Goal: Task Accomplishment & Management: Complete application form

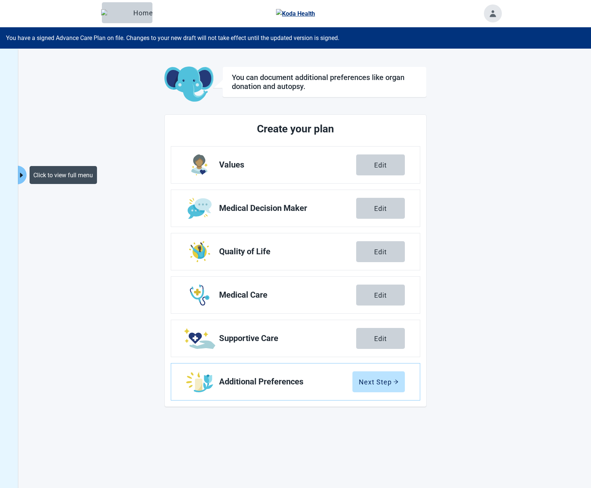
click at [24, 173] on icon "caret-right" at bounding box center [21, 175] width 7 height 7
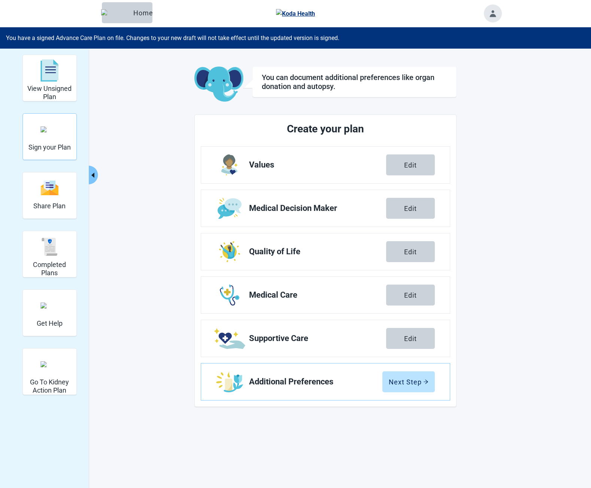
click at [43, 148] on h2 "Sign your Plan" at bounding box center [49, 147] width 42 height 8
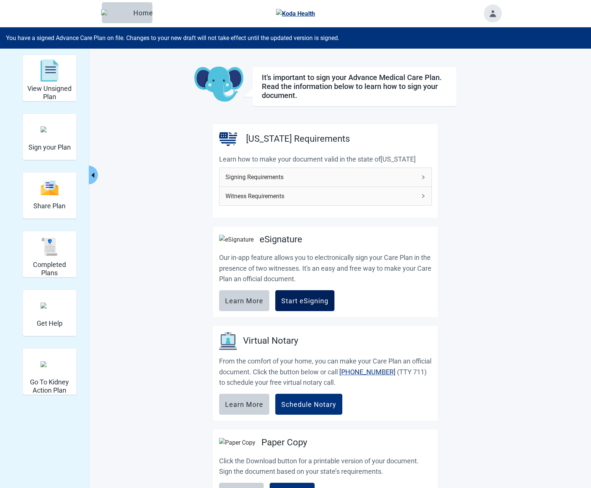
click at [311, 300] on button "Start eSigning" at bounding box center [304, 300] width 59 height 21
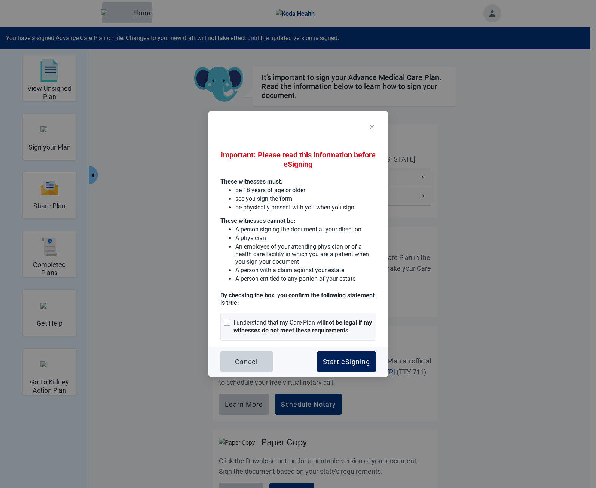
click at [350, 357] on button "Start eSigning" at bounding box center [346, 361] width 59 height 21
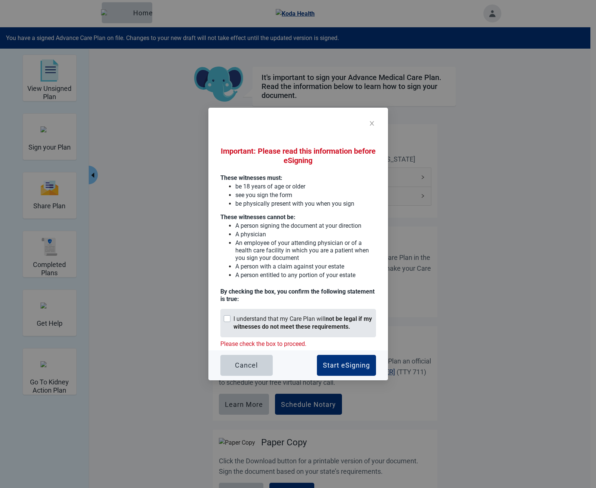
click at [303, 321] on div "I understand that my Care Plan will not be legal if my witnesses do not meet th…" at bounding box center [303, 323] width 139 height 16
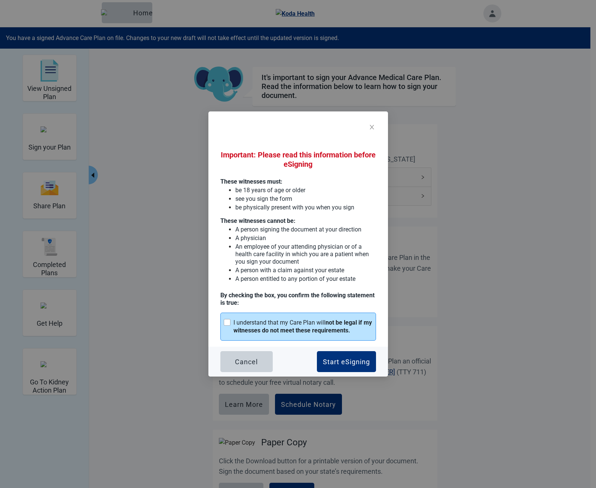
click at [380, 372] on div "Cancel Start eSigning" at bounding box center [298, 362] width 180 height 30
click at [365, 361] on div "Start eSigning" at bounding box center [346, 361] width 47 height 7
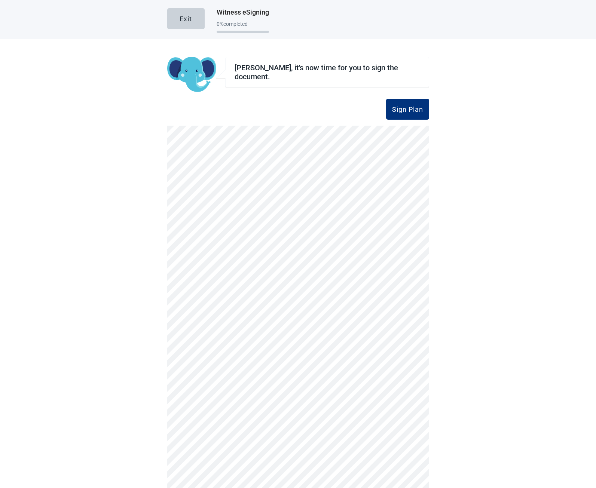
click at [278, 69] on h2 "[PERSON_NAME], it's now time for you to sign the document." at bounding box center [327, 72] width 185 height 18
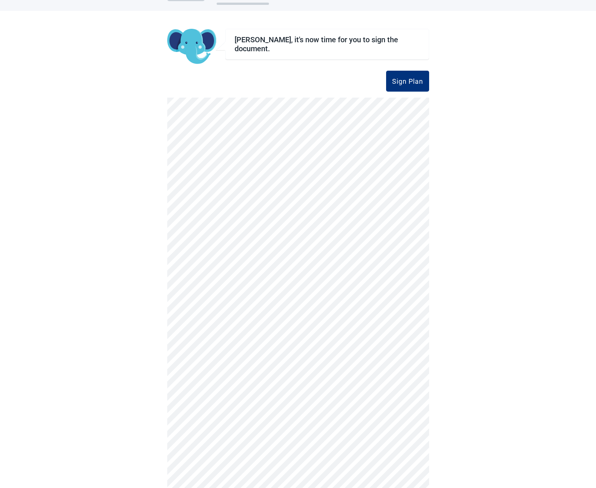
scroll to position [28, 0]
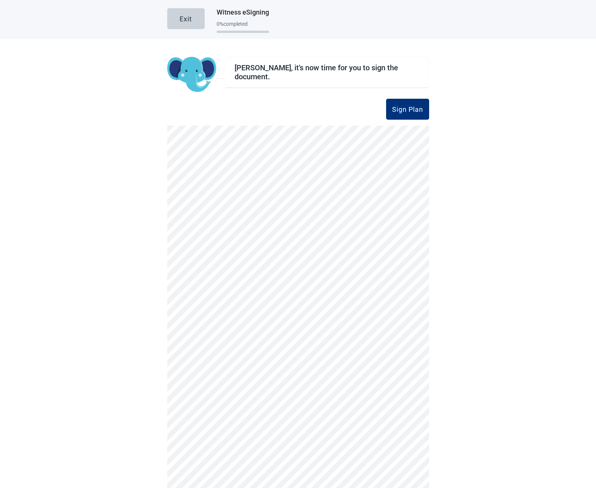
click at [162, 60] on main "Exit Witness eSigning 0 % completed Valerii, it's now time for you to sign the …" at bounding box center [298, 244] width 596 height 488
click at [131, 26] on div "Exit Witness eSigning 0 % completed" at bounding box center [298, 19] width 596 height 39
click at [204, 106] on div "Sign Plan" at bounding box center [298, 109] width 262 height 21
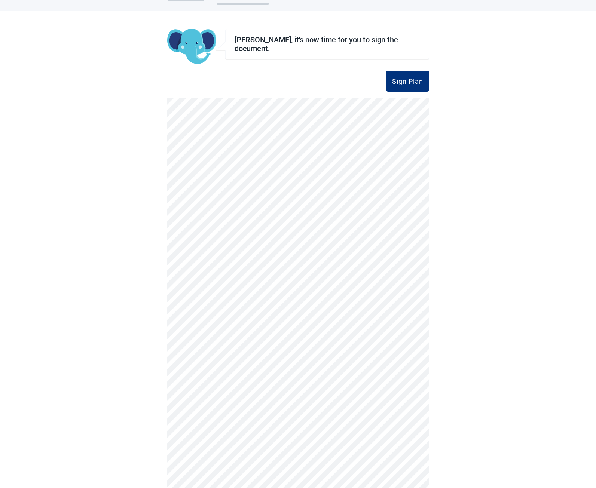
scroll to position [28, 0]
click at [128, 96] on main "Exit Witness eSigning 0 % completed Valerii, it's now time for you to sign the …" at bounding box center [298, 244] width 596 height 488
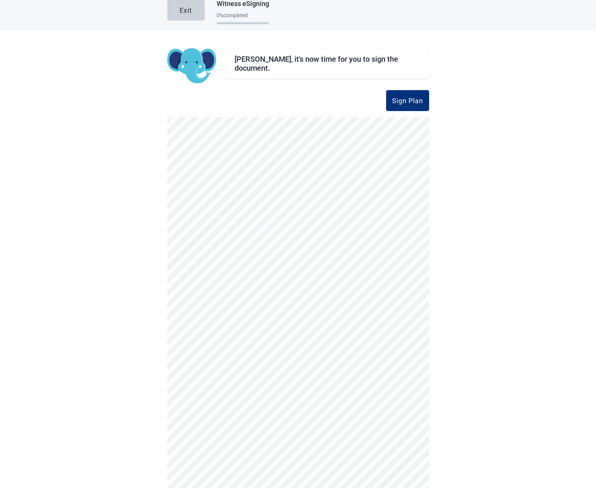
scroll to position [0, 0]
